Goal: Task Accomplishment & Management: Manage account settings

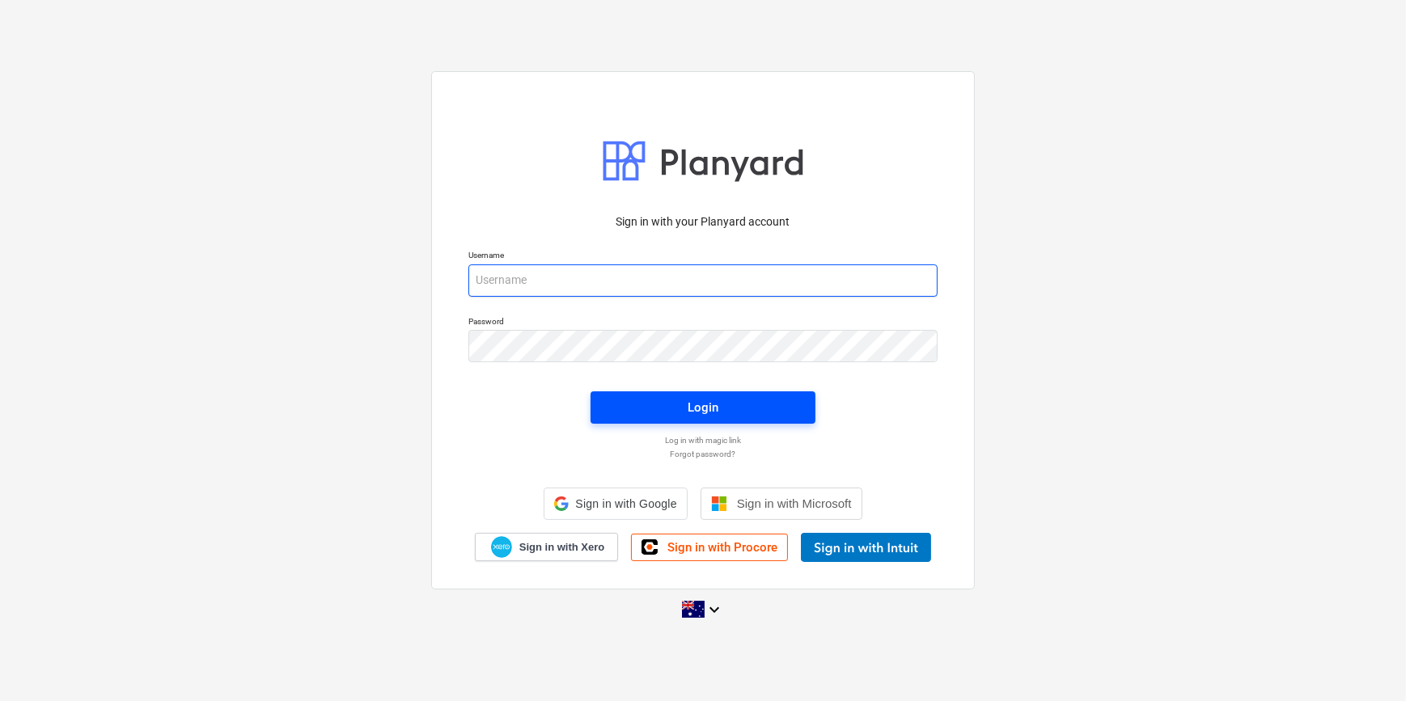
type input "[PERSON_NAME][EMAIL_ADDRESS][DOMAIN_NAME][PERSON_NAME]"
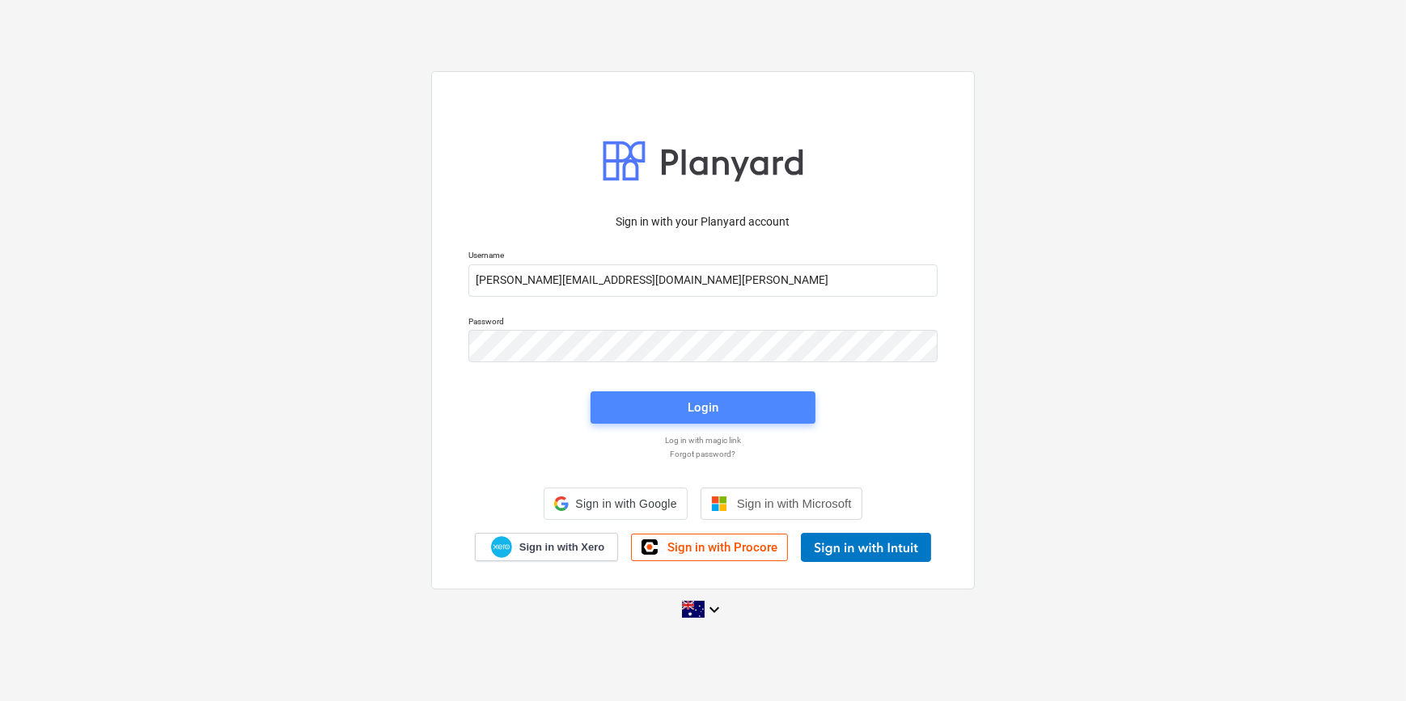
click at [674, 411] on span "Login" at bounding box center [703, 407] width 186 height 21
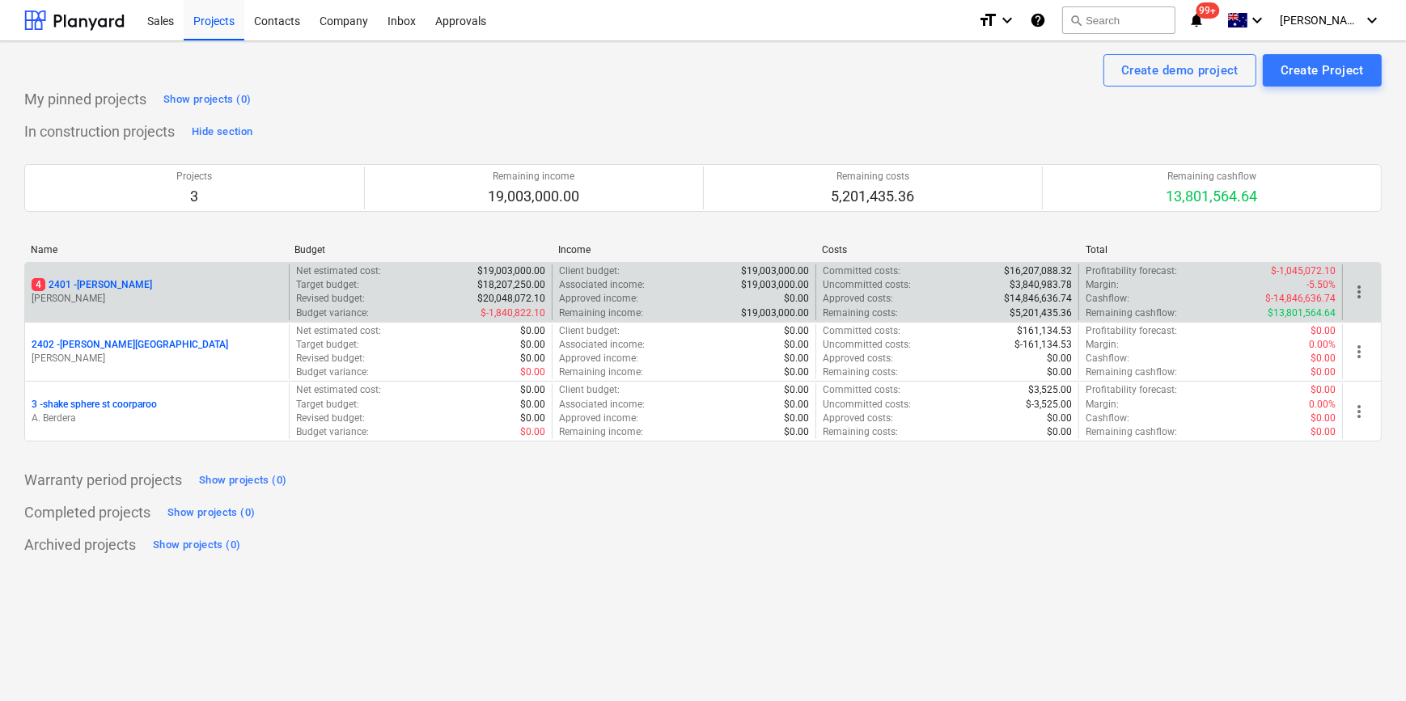
click at [125, 295] on p "[PERSON_NAME]" at bounding box center [157, 299] width 251 height 14
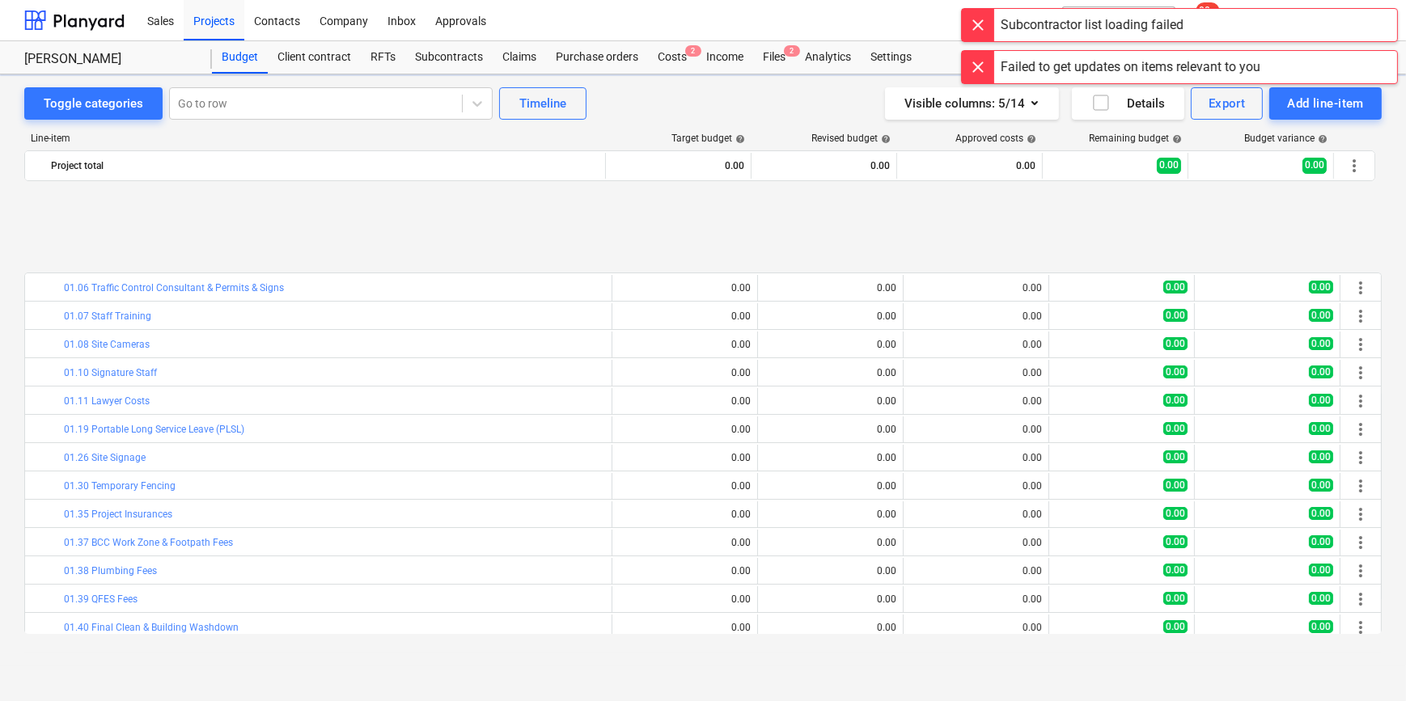
scroll to position [662, 0]
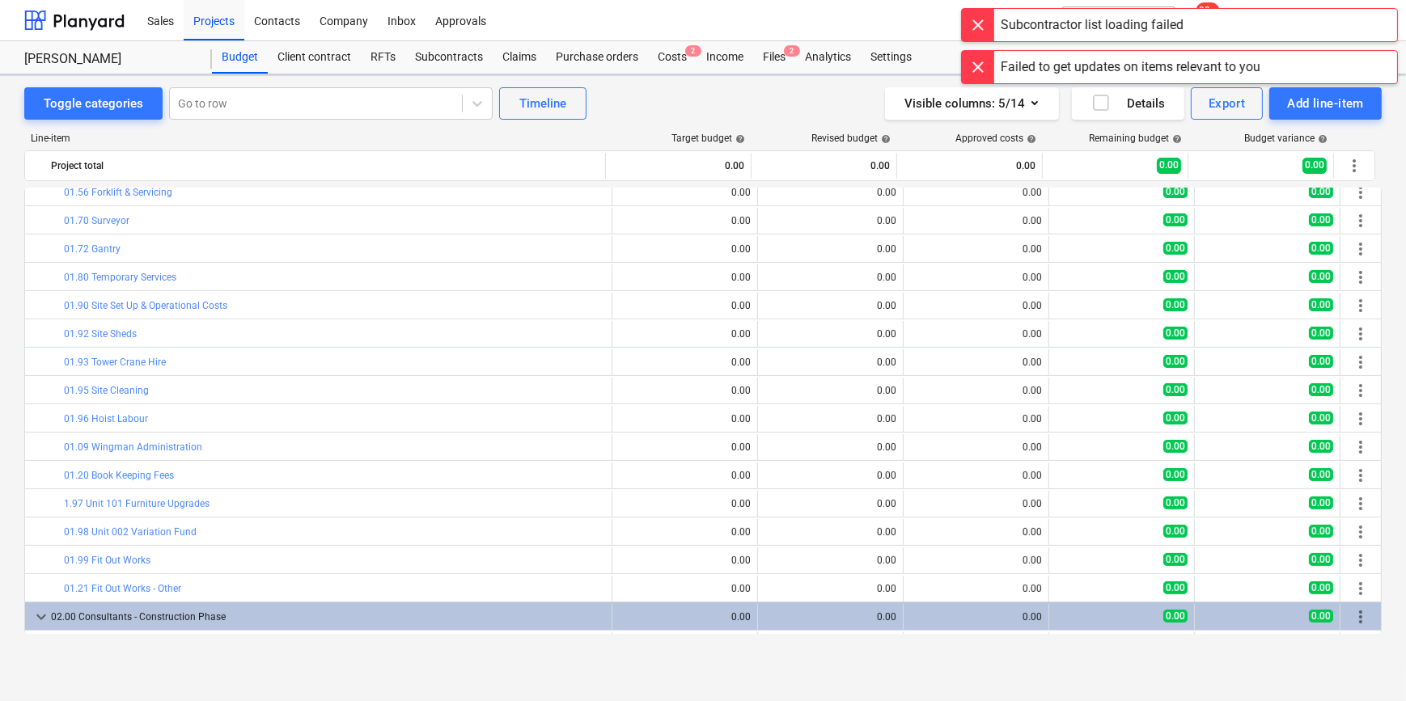
click at [984, 32] on div at bounding box center [978, 25] width 32 height 32
click at [981, 23] on div at bounding box center [978, 25] width 32 height 32
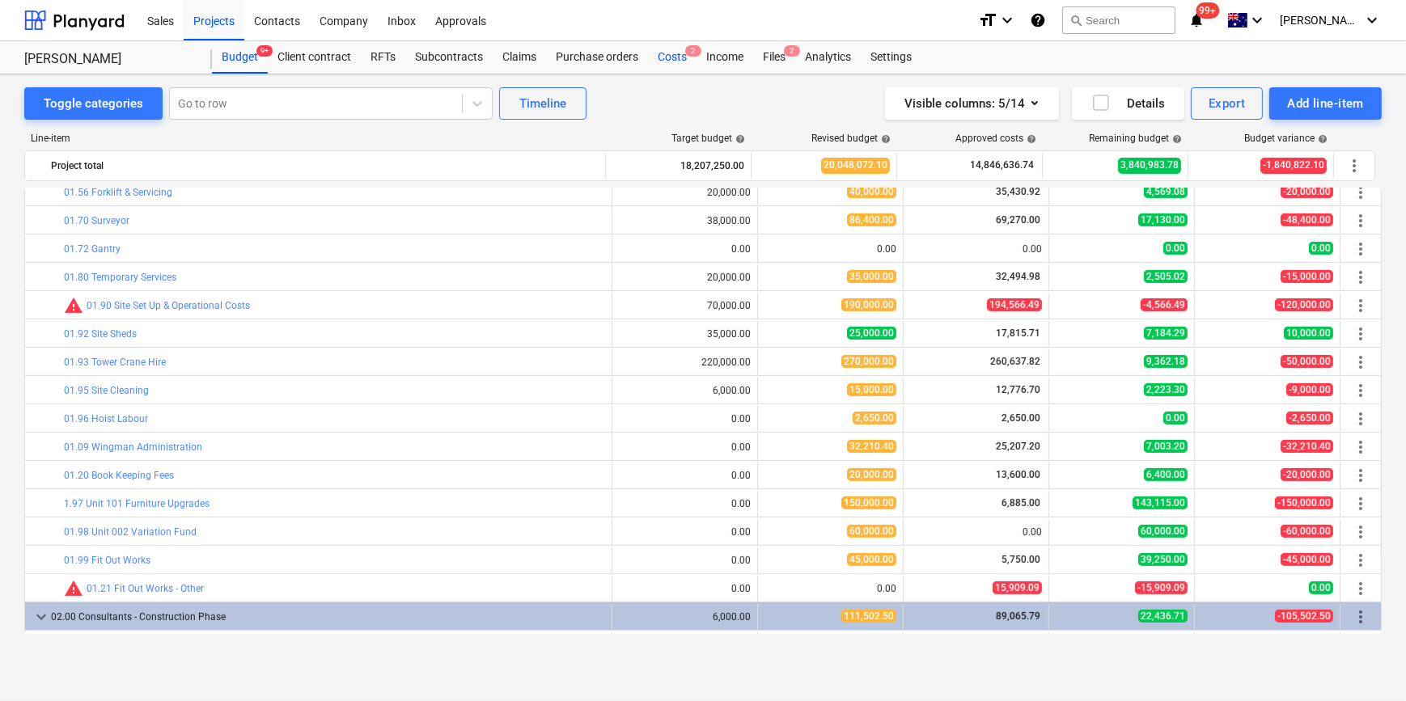
click at [669, 69] on div "Costs 2" at bounding box center [672, 57] width 49 height 32
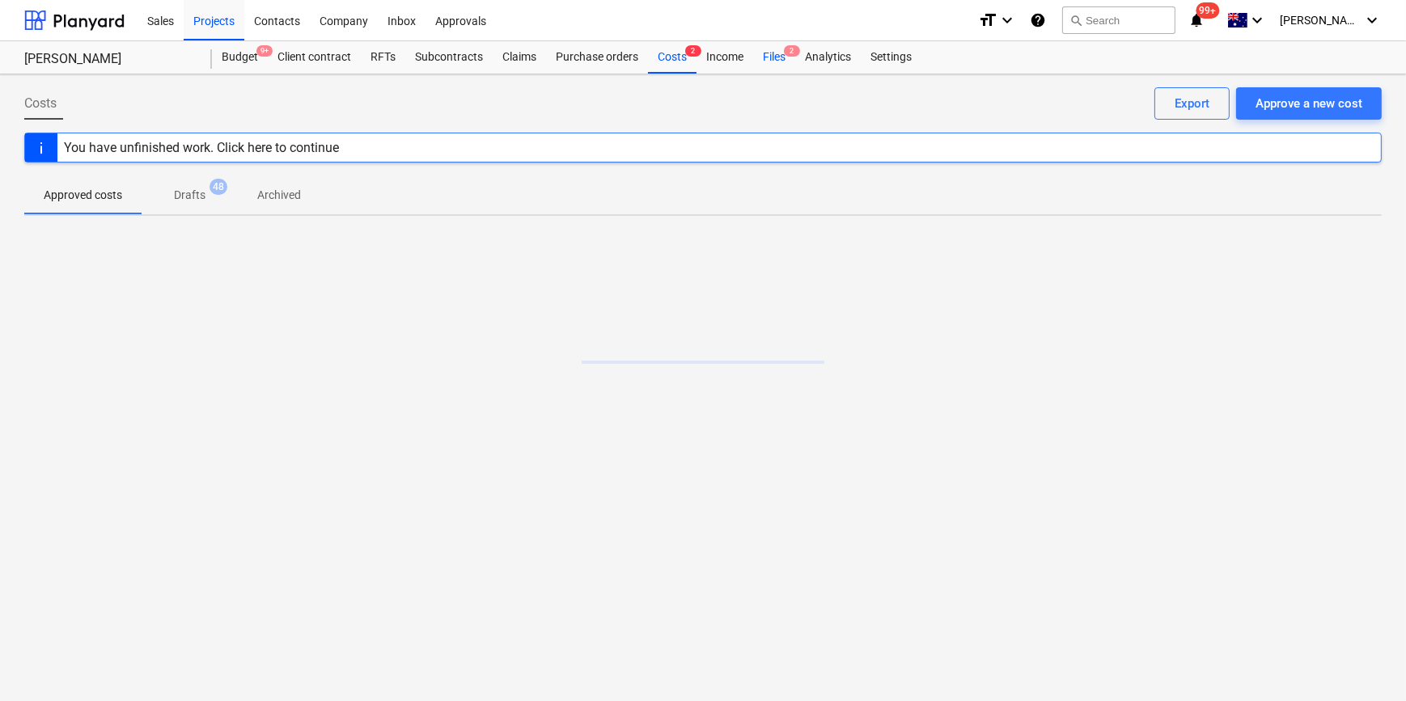
click at [777, 59] on div "Files 2" at bounding box center [774, 57] width 42 height 32
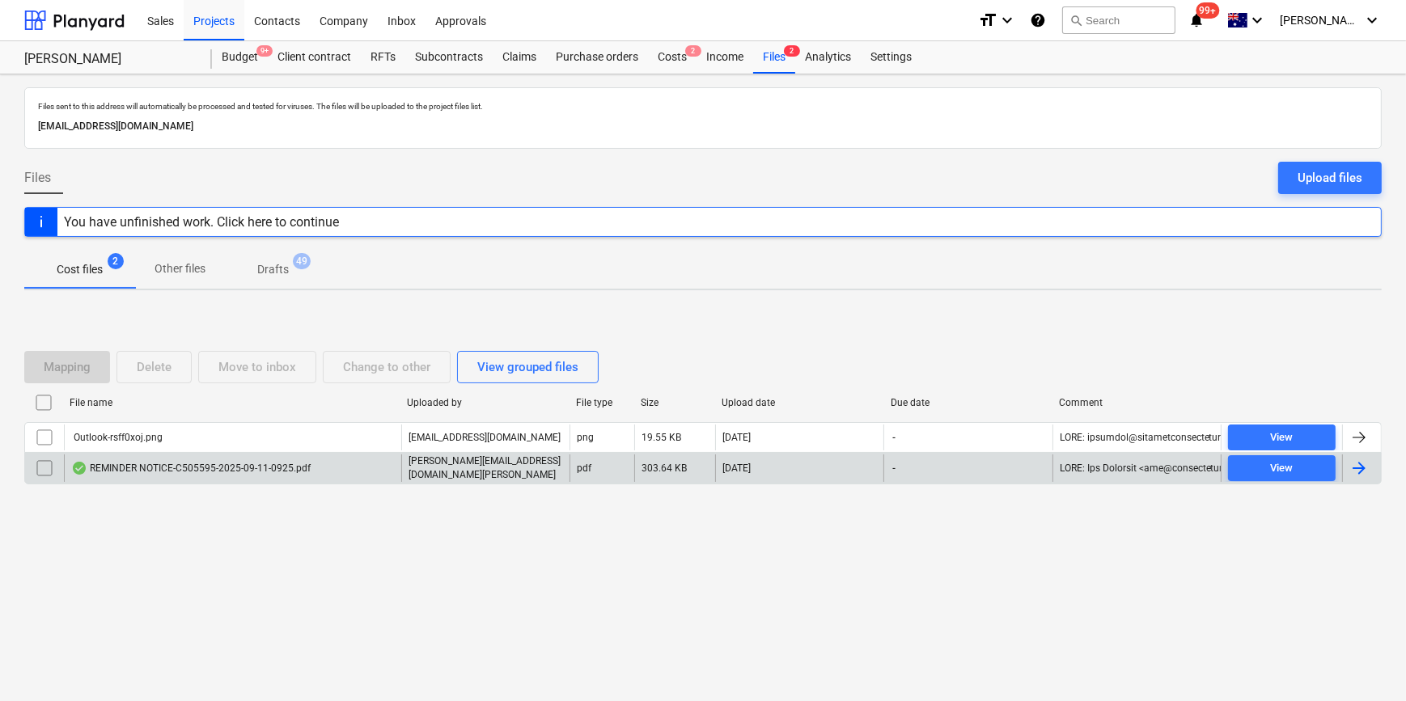
click at [314, 479] on div "REMINDER NOTICE-C505595-2025-09-11-0925.pdf" at bounding box center [232, 467] width 337 height 27
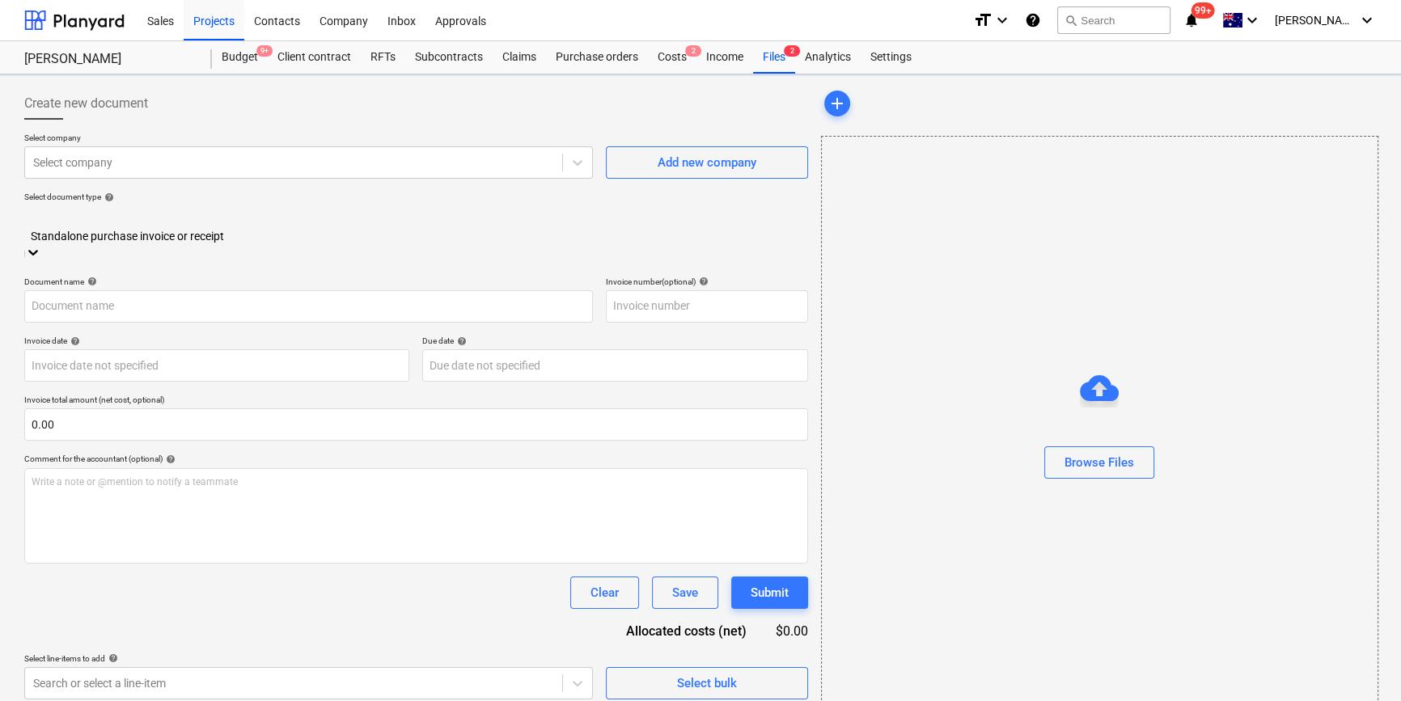
type input "C505595"
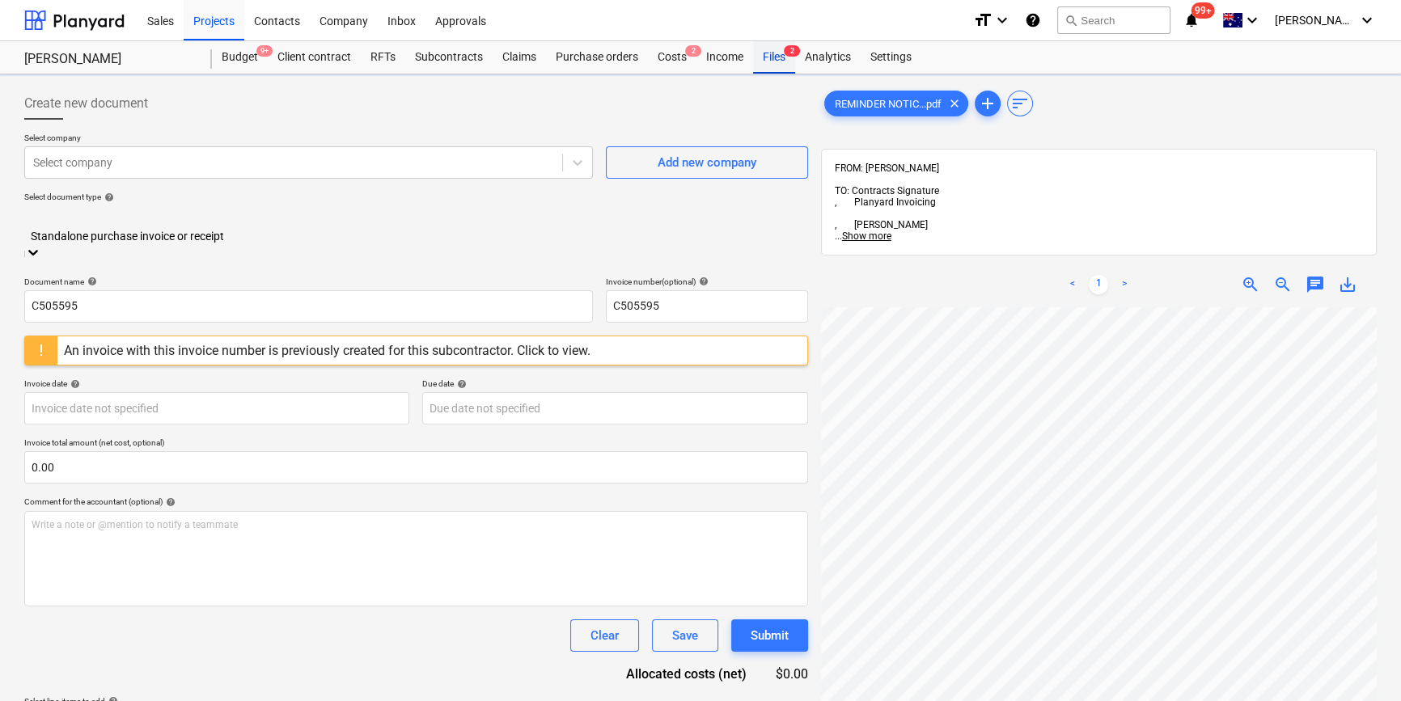
click at [765, 64] on div "Files 2" at bounding box center [774, 57] width 42 height 32
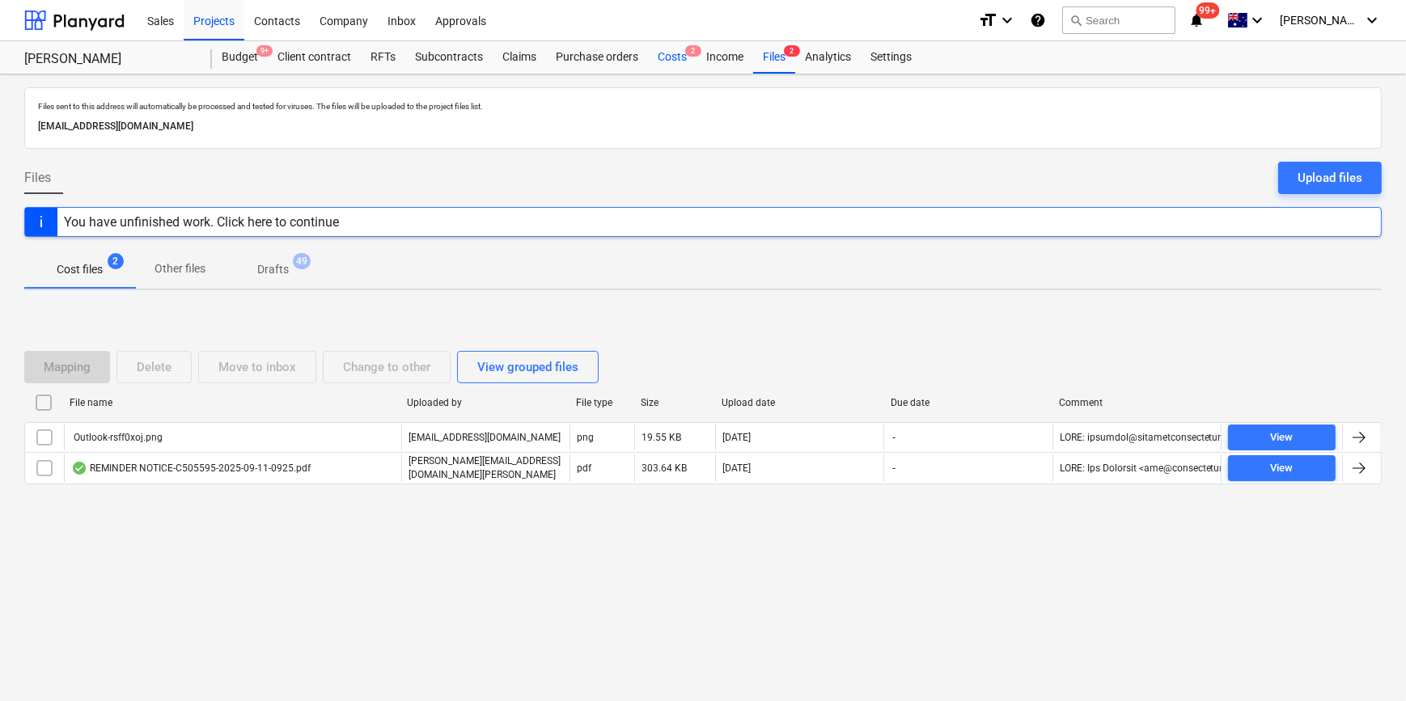
click at [657, 64] on div "Costs 2" at bounding box center [672, 57] width 49 height 32
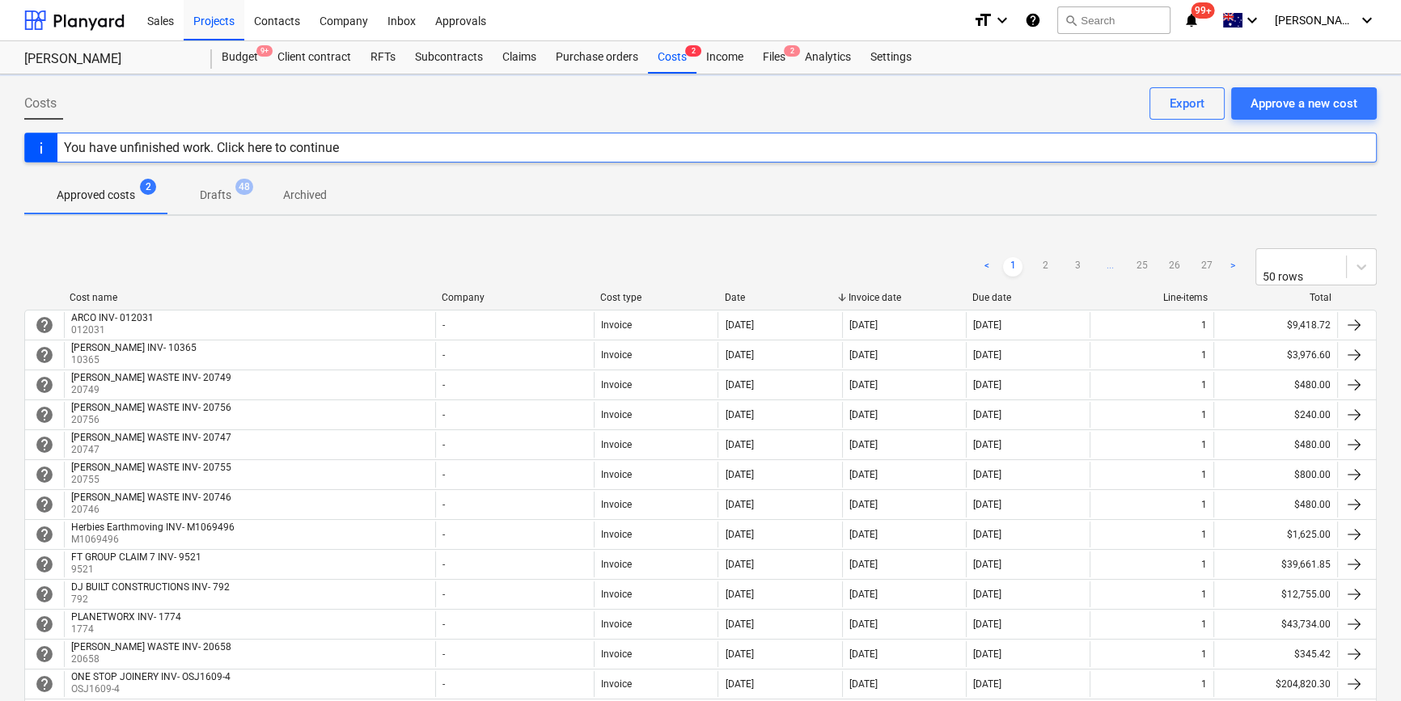
click at [761, 294] on div "Date" at bounding box center [779, 297] width 111 height 11
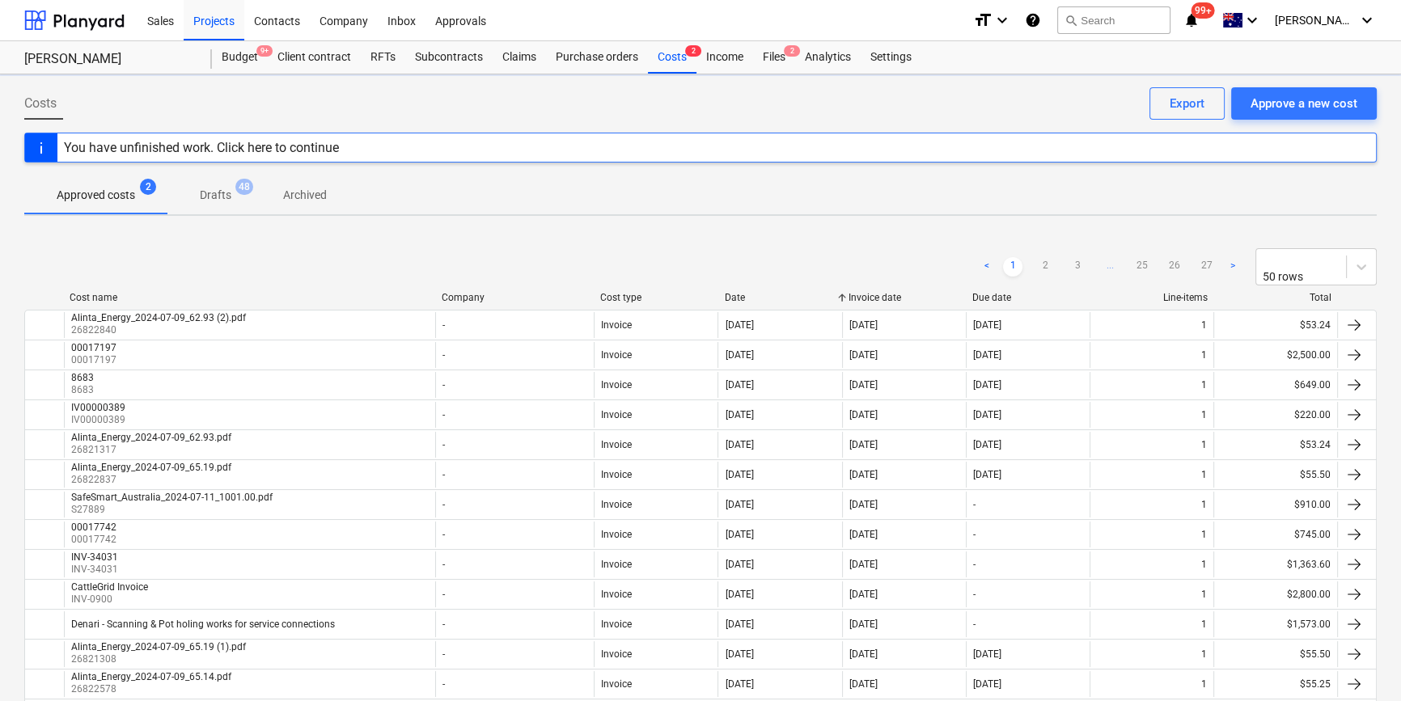
click at [761, 294] on div "Date" at bounding box center [779, 297] width 111 height 11
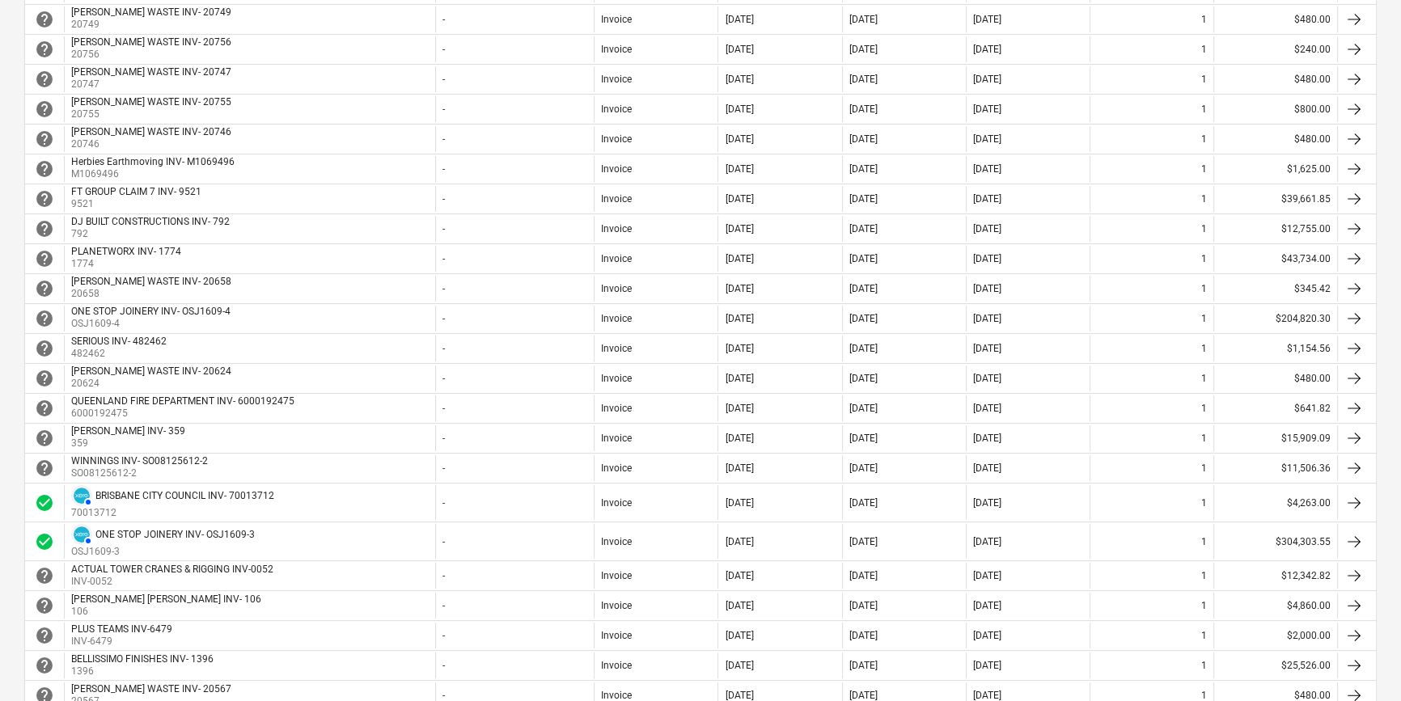
scroll to position [367, 0]
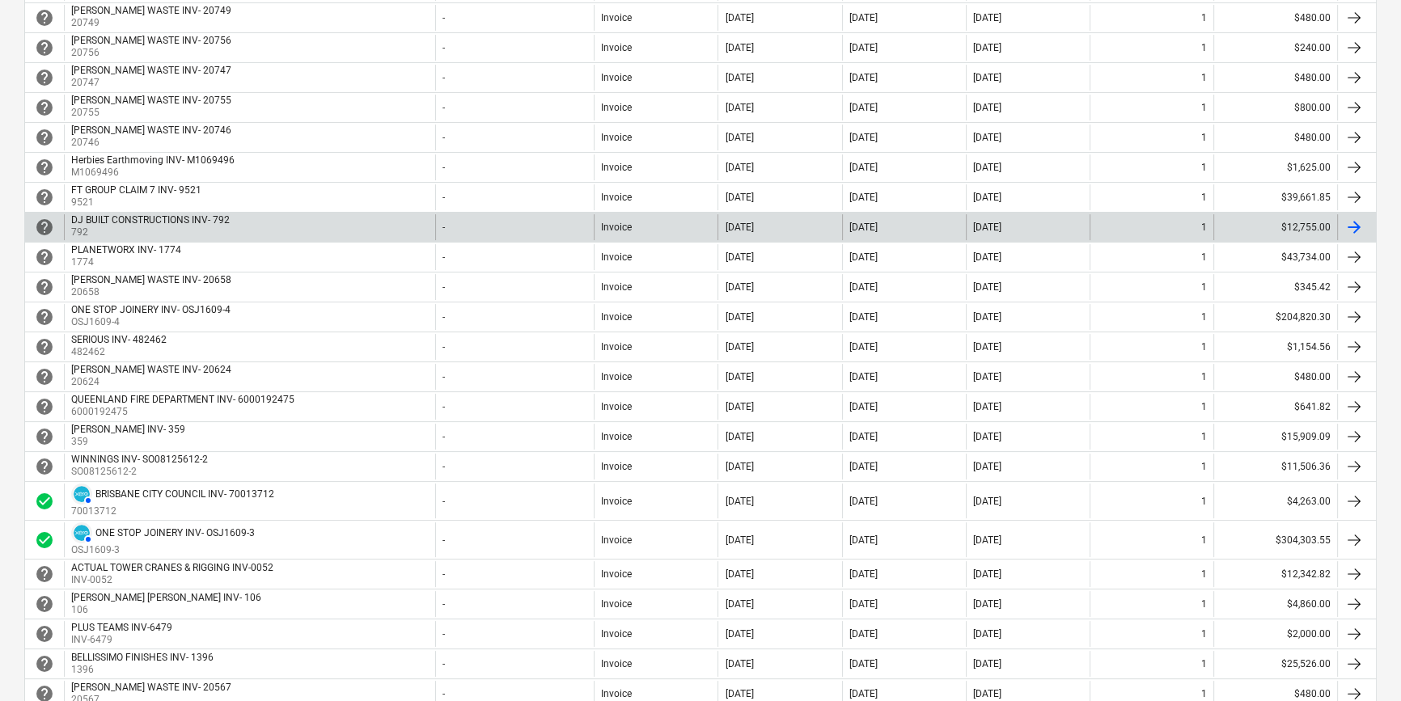
click at [220, 214] on div "DJ BUILT CONSTRUCTIONS INV- 792" at bounding box center [150, 219] width 159 height 11
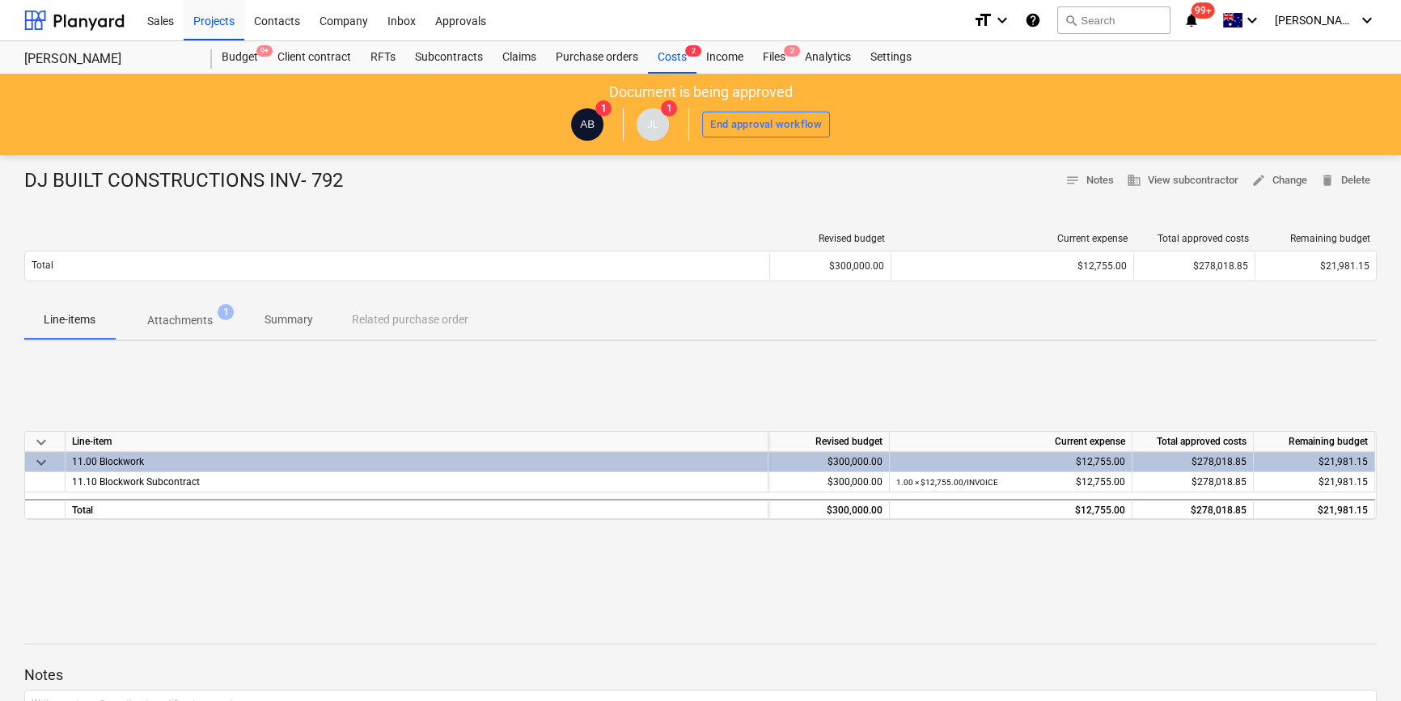
click at [212, 330] on span "Attachments 1" at bounding box center [180, 320] width 130 height 29
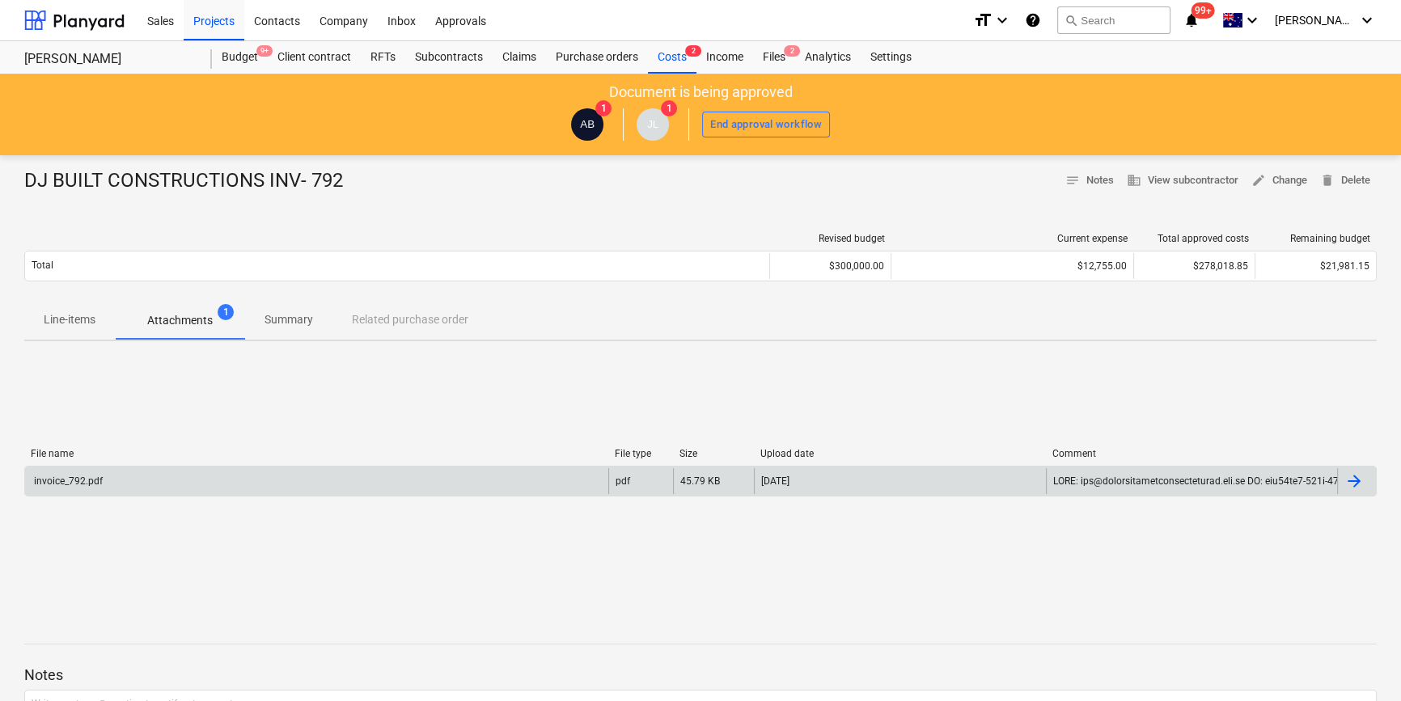
click at [108, 486] on div "invoice_792.pdf" at bounding box center [316, 481] width 583 height 26
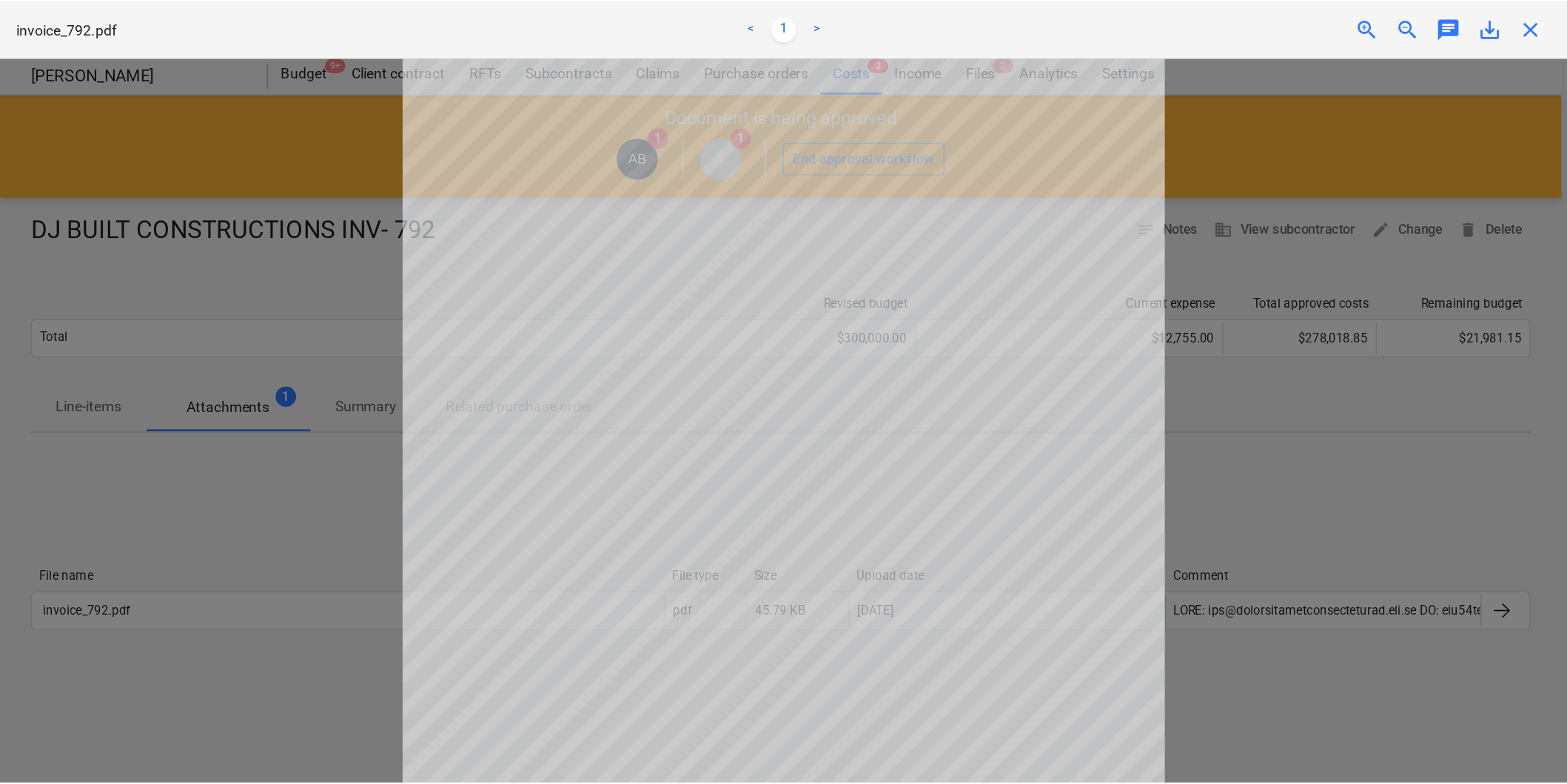
scroll to position [134, 0]
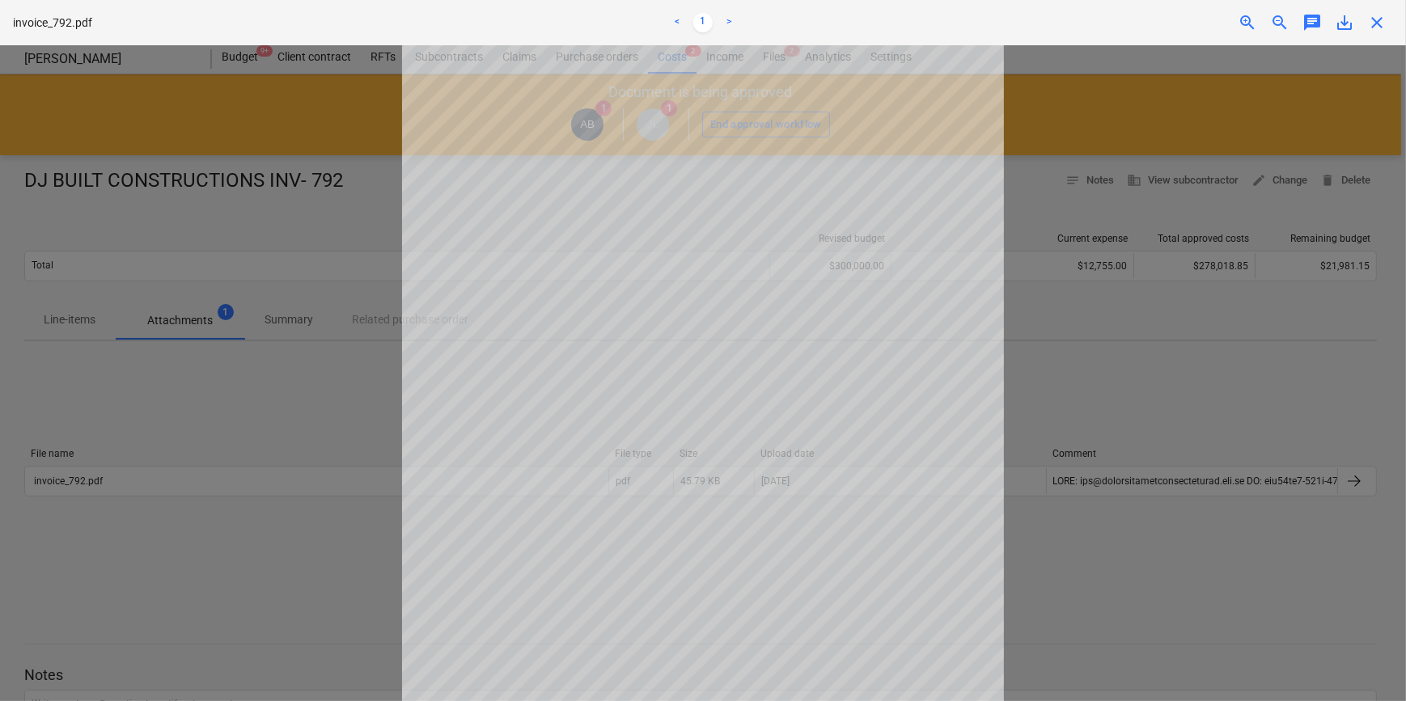
click at [1177, 400] on div at bounding box center [703, 373] width 1406 height 656
click at [1376, 32] on div "invoice_792.pdf < 1 > zoom_in zoom_out chat 0 save_alt close" at bounding box center [703, 22] width 1406 height 45
click at [1369, 27] on span "close" at bounding box center [1376, 22] width 19 height 19
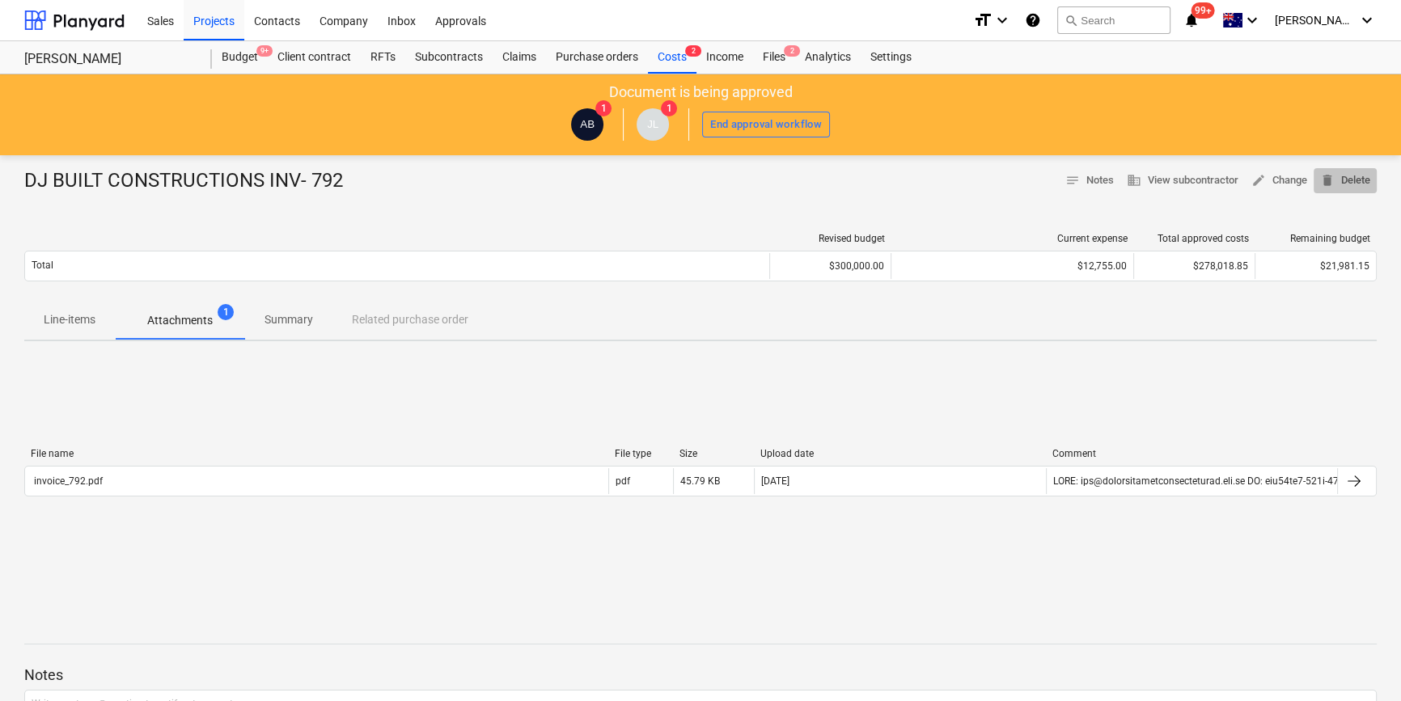
click at [1351, 185] on span "delete Delete" at bounding box center [1345, 180] width 50 height 19
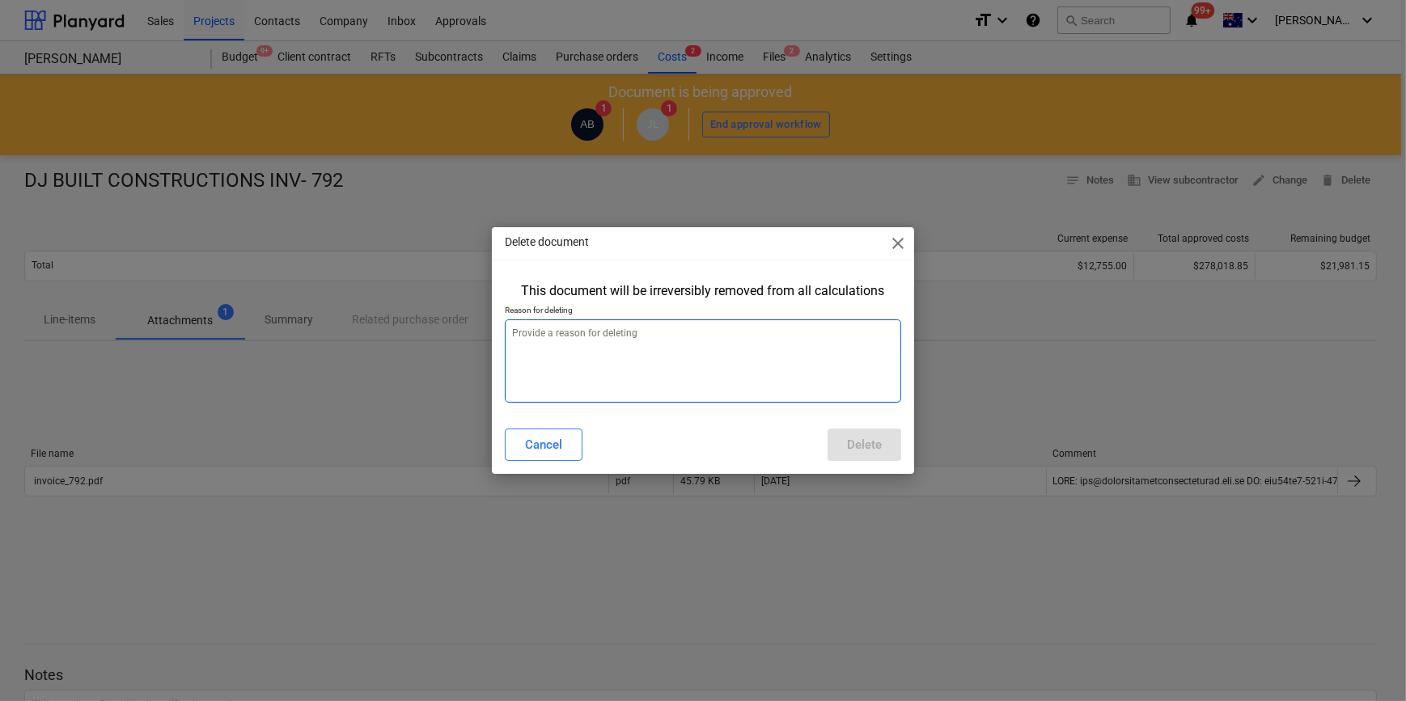
click at [693, 376] on textarea at bounding box center [702, 360] width 395 height 83
type textarea "[PERSON_NAME] Deleted."
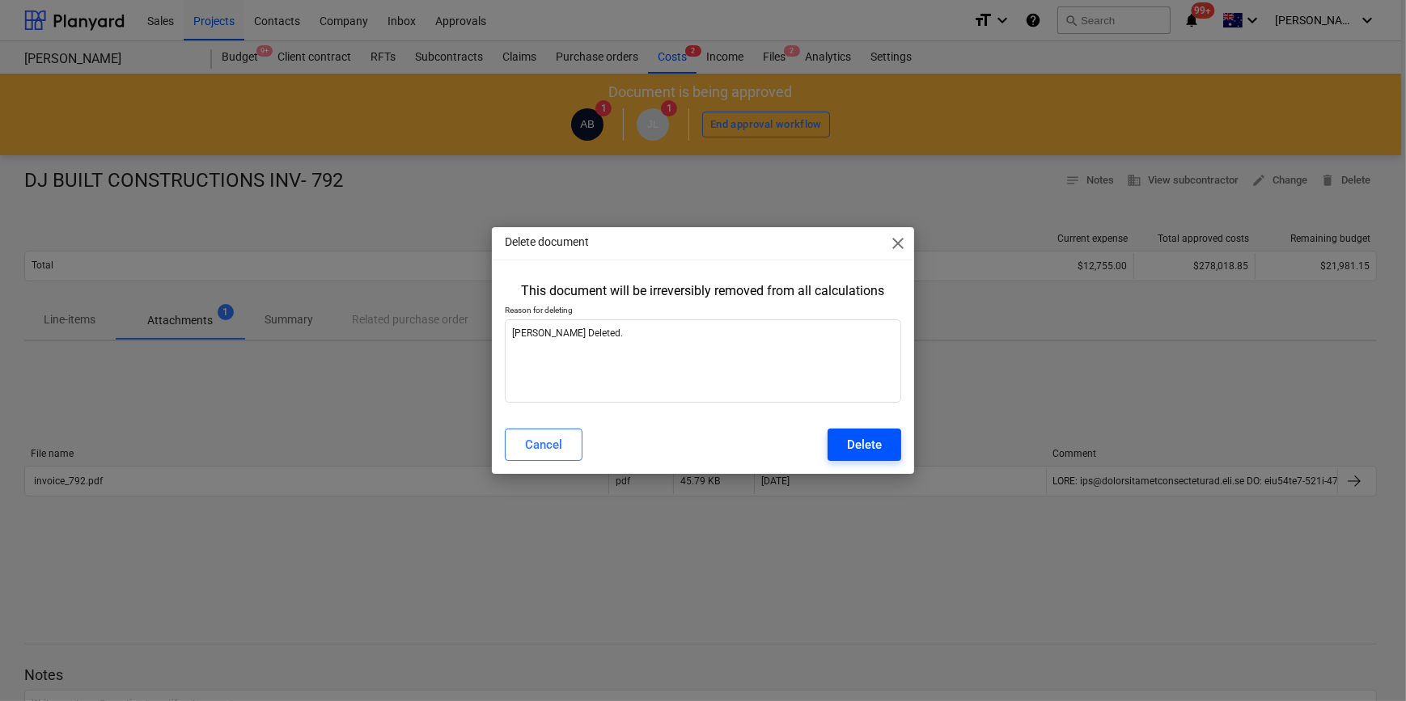
click at [859, 429] on button "Delete" at bounding box center [864, 445] width 74 height 32
